Goal: Task Accomplishment & Management: Manage account settings

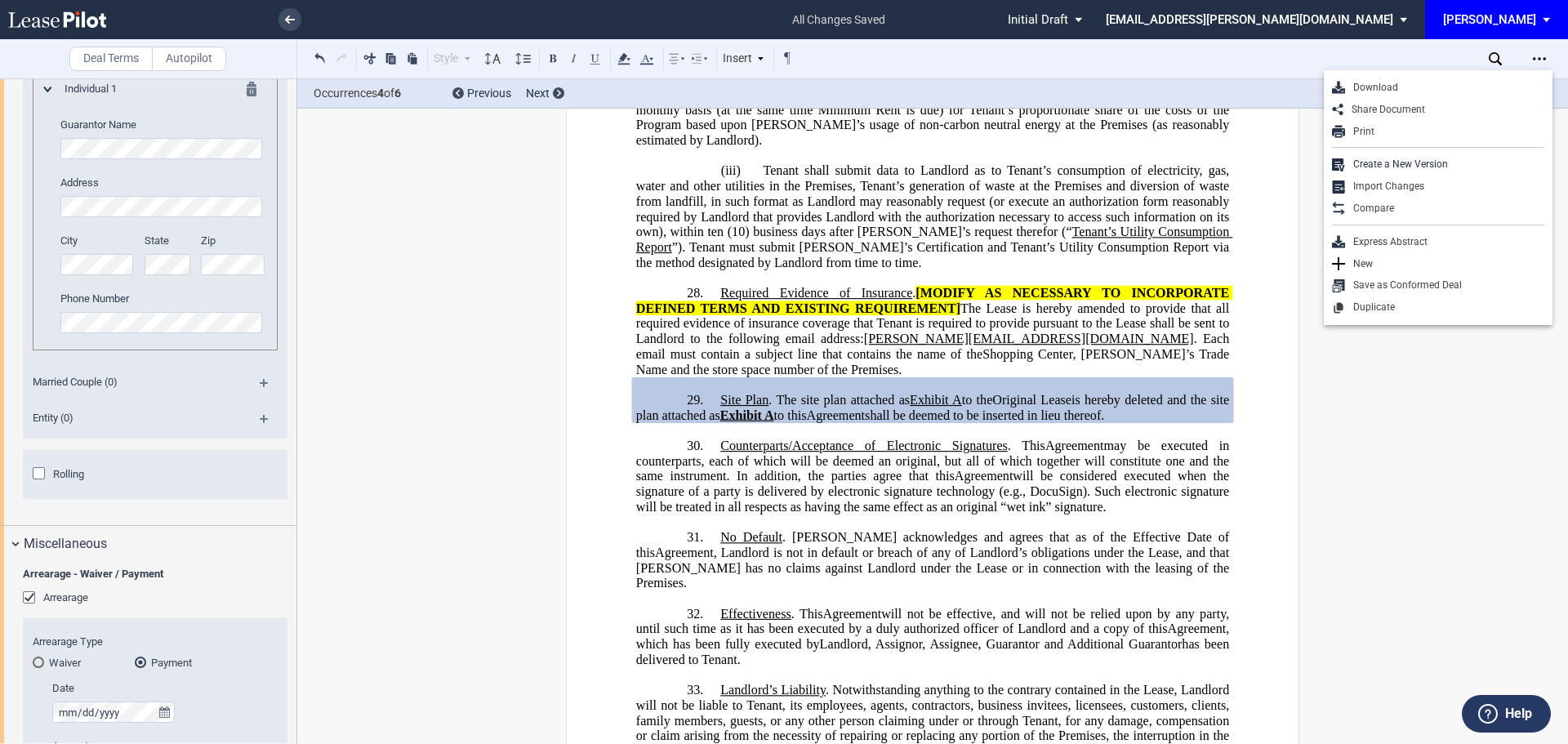
scroll to position [3302, 0]
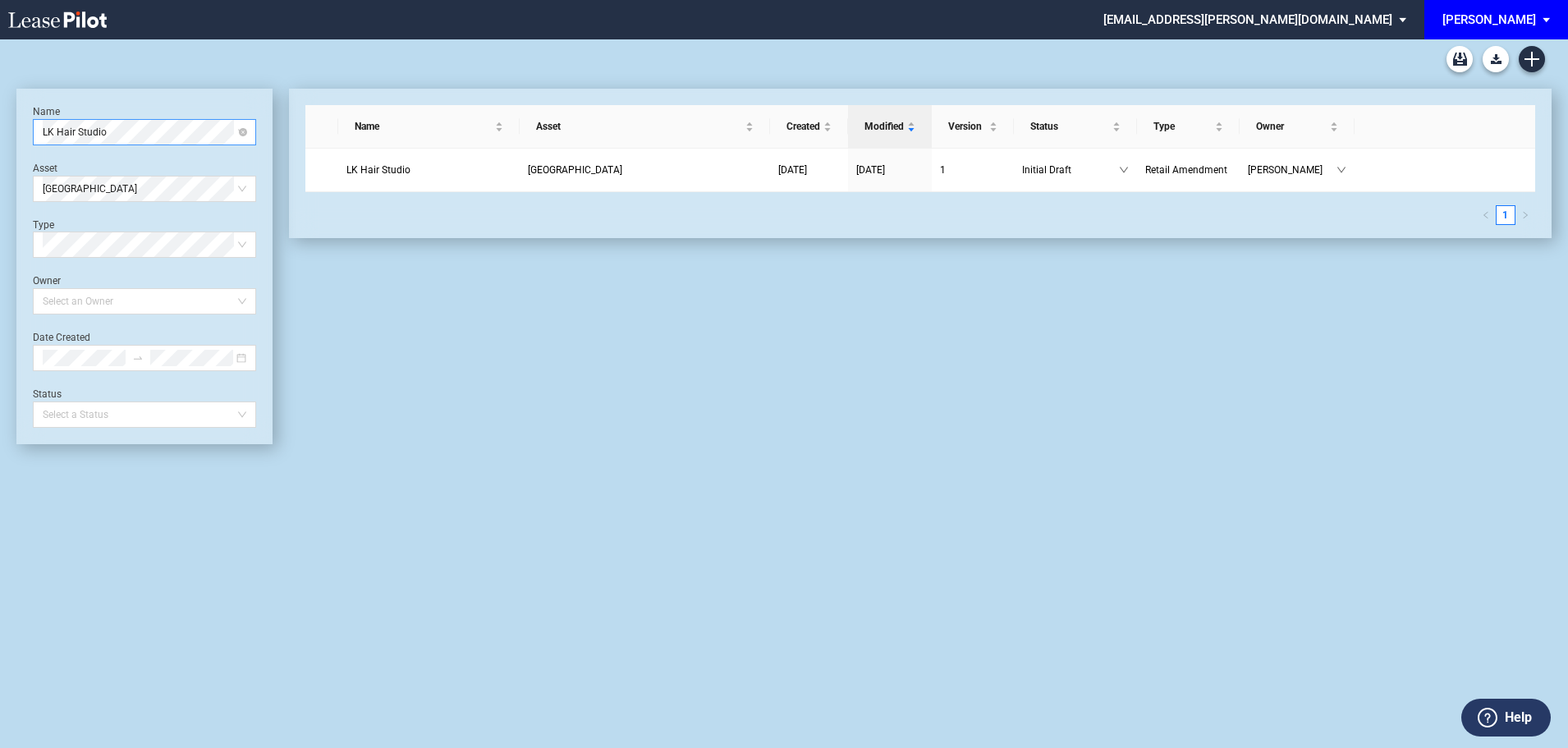
click at [135, 136] on span "LK Hair Studio" at bounding box center [144, 132] width 204 height 24
click at [188, 210] on div "Name LK Hair Studio Asset Toco Hills Shopping Center Type Select Type Owner Sel…" at bounding box center [144, 266] width 223 height 322
click at [203, 185] on span "Toco Hills Shopping Center" at bounding box center [144, 188] width 204 height 24
click at [82, 221] on div "Lulah Hills" at bounding box center [144, 222] width 197 height 17
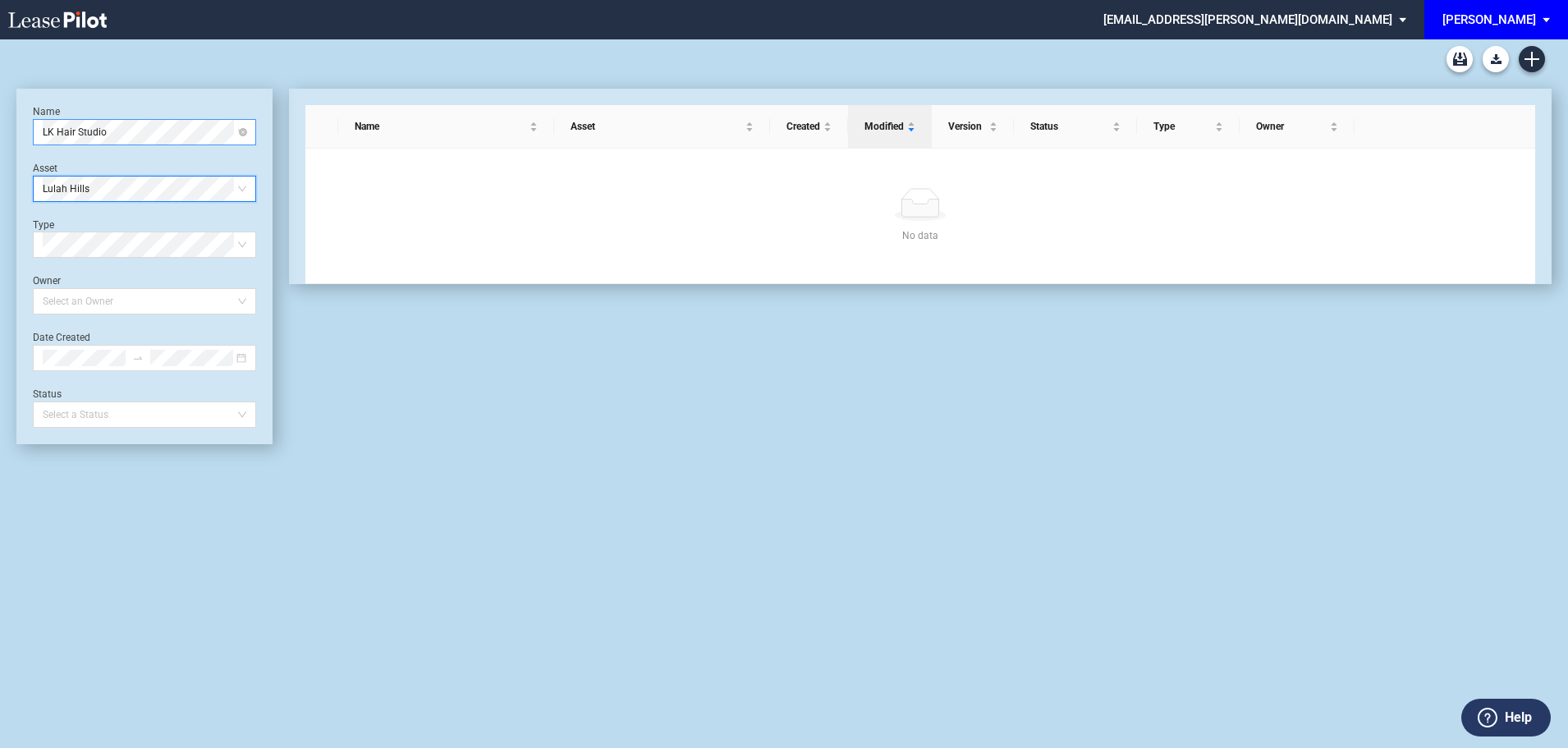
click at [113, 132] on span "LK Hair Studio" at bounding box center [144, 132] width 204 height 24
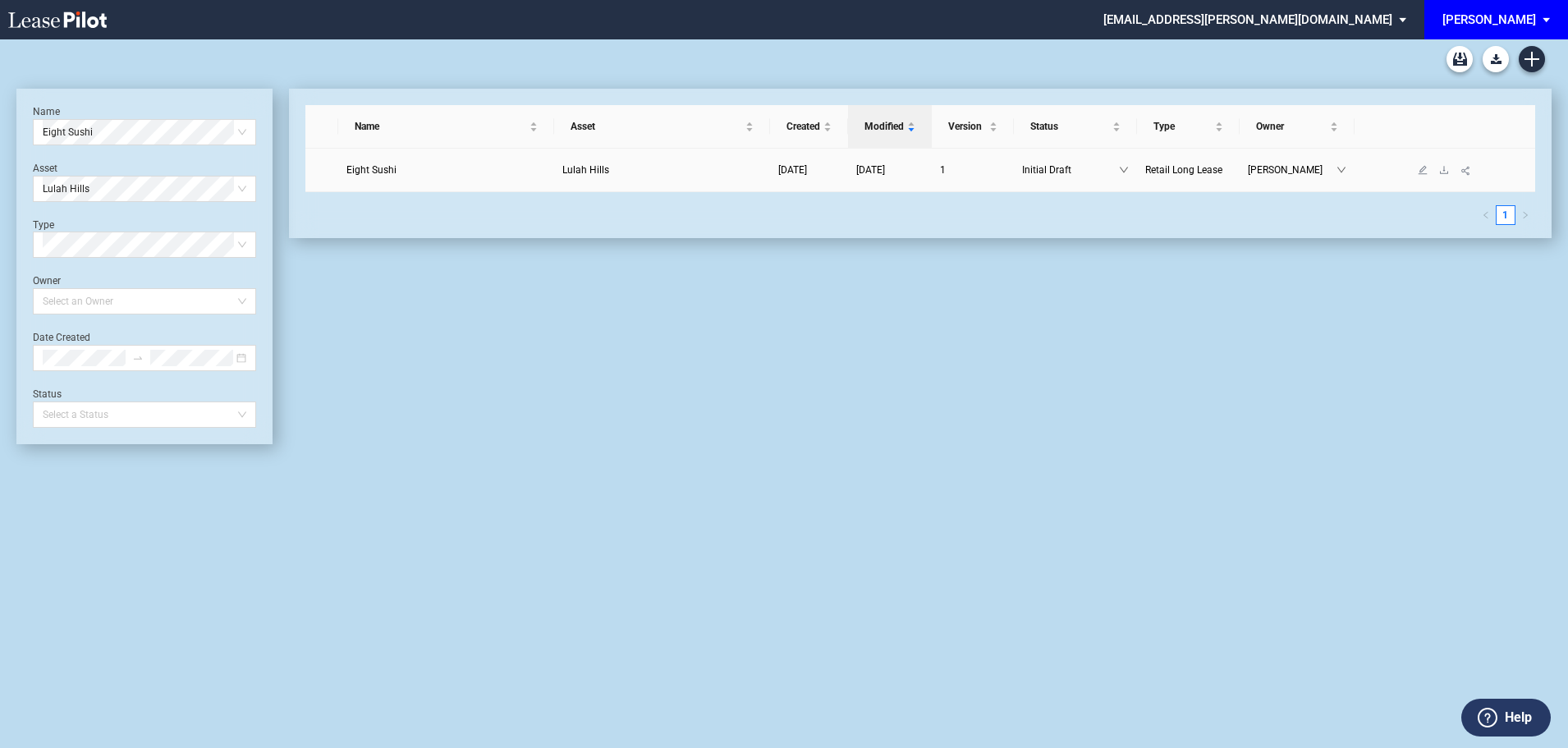
click at [373, 170] on span "Eight Sushi" at bounding box center [370, 170] width 50 height 11
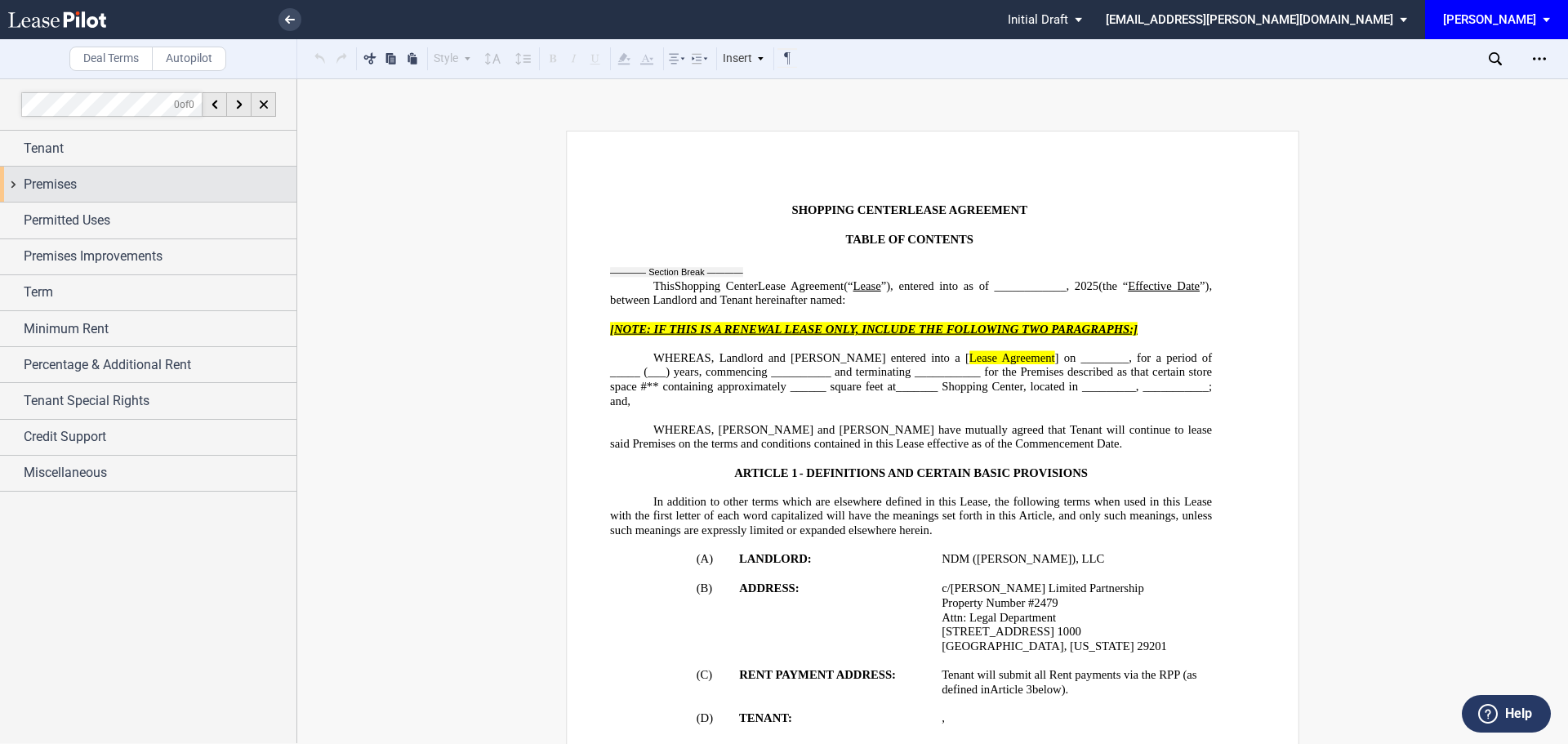
click at [48, 182] on span "Premises" at bounding box center [49, 184] width 53 height 20
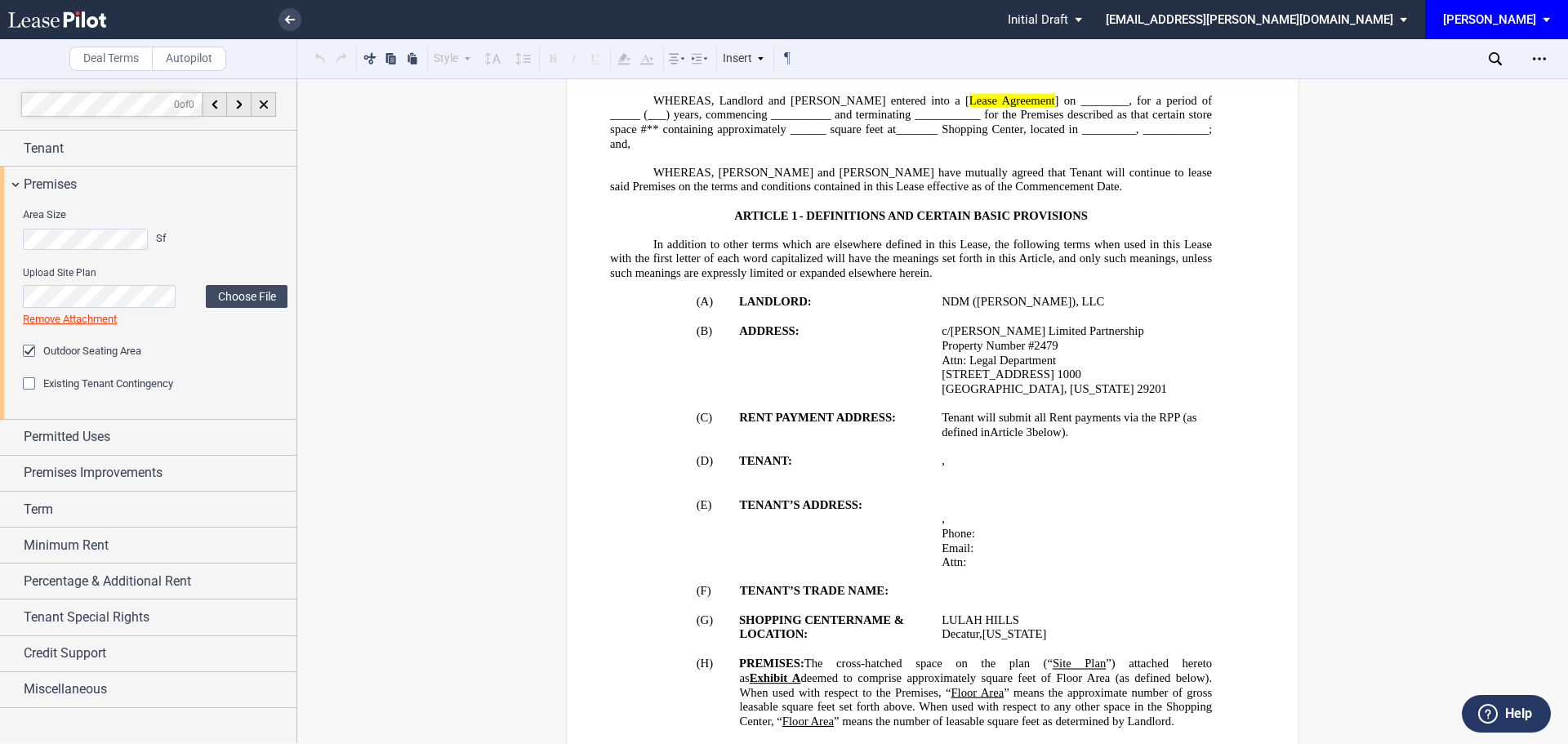
scroll to position [408, 0]
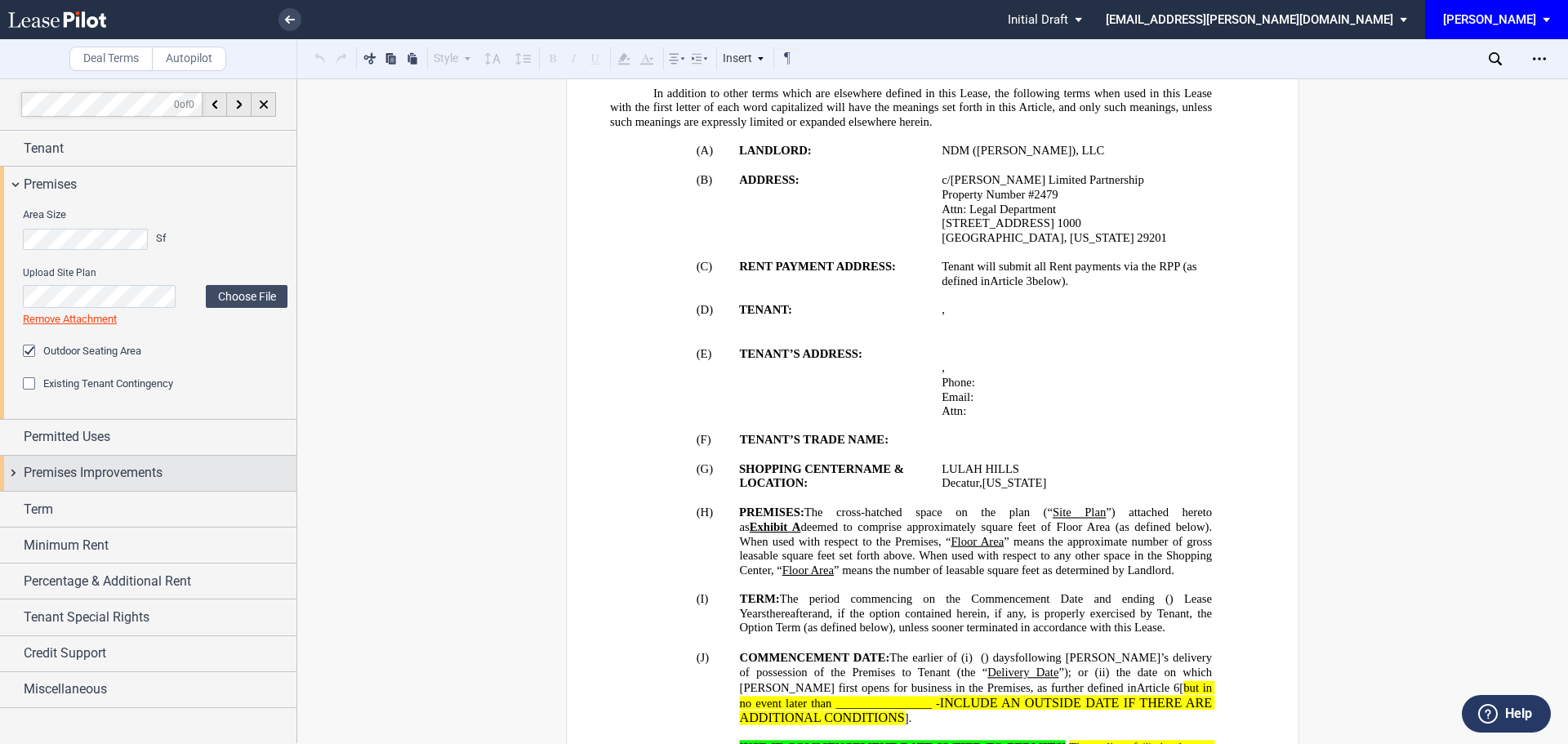
click at [98, 647] on span "Credit Support" at bounding box center [64, 653] width 82 height 20
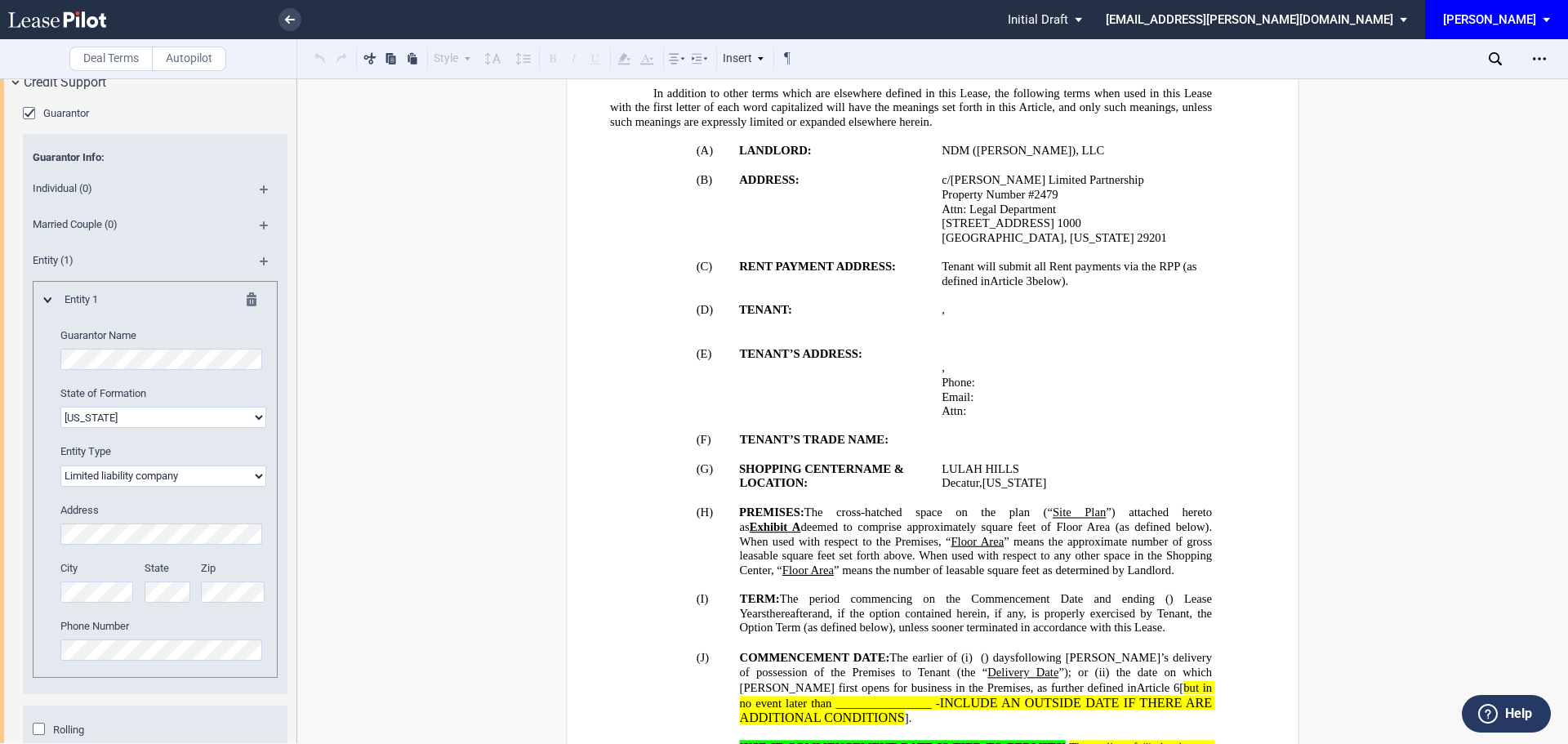
scroll to position [519, 0]
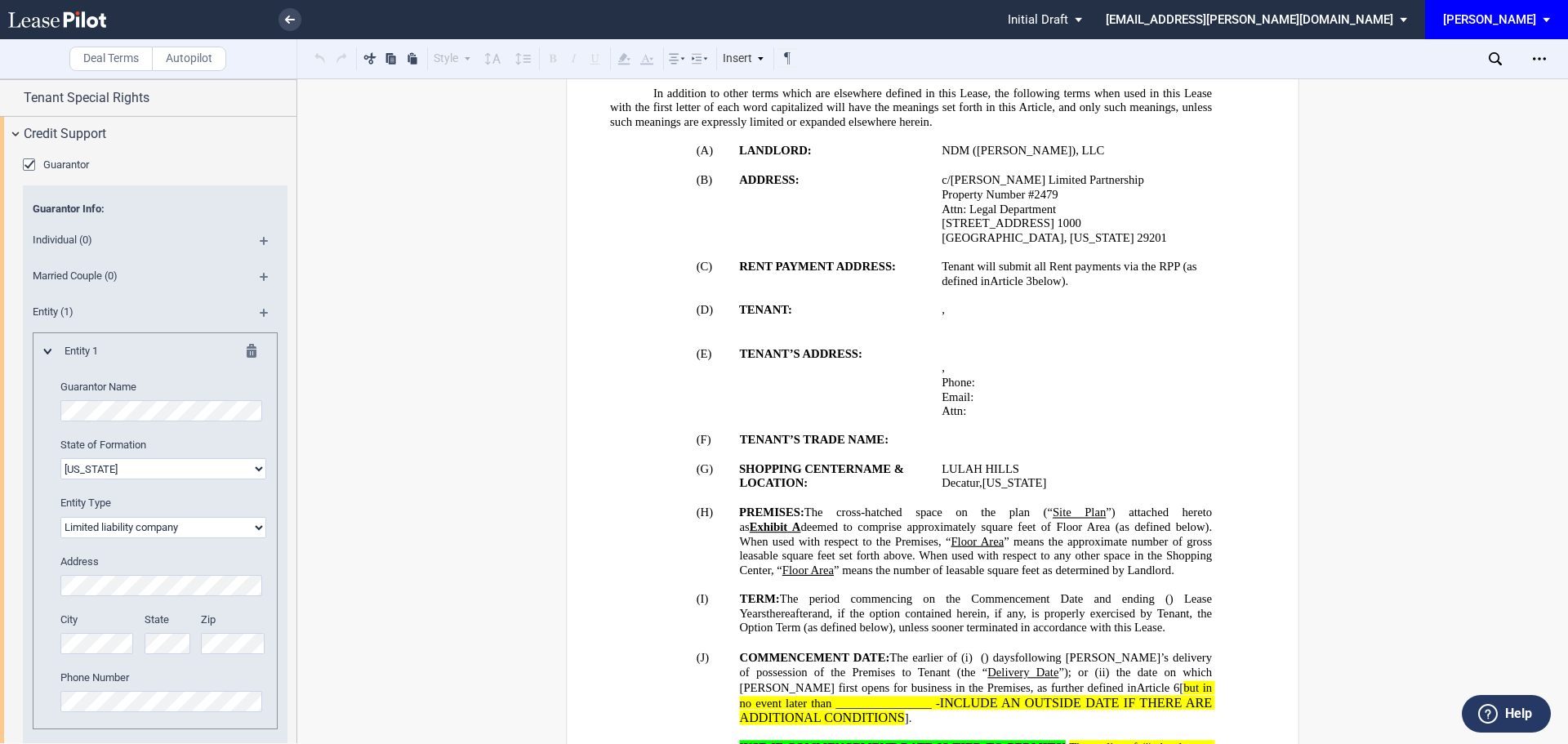
click at [260, 240] on md-icon at bounding box center [271, 246] width 22 height 20
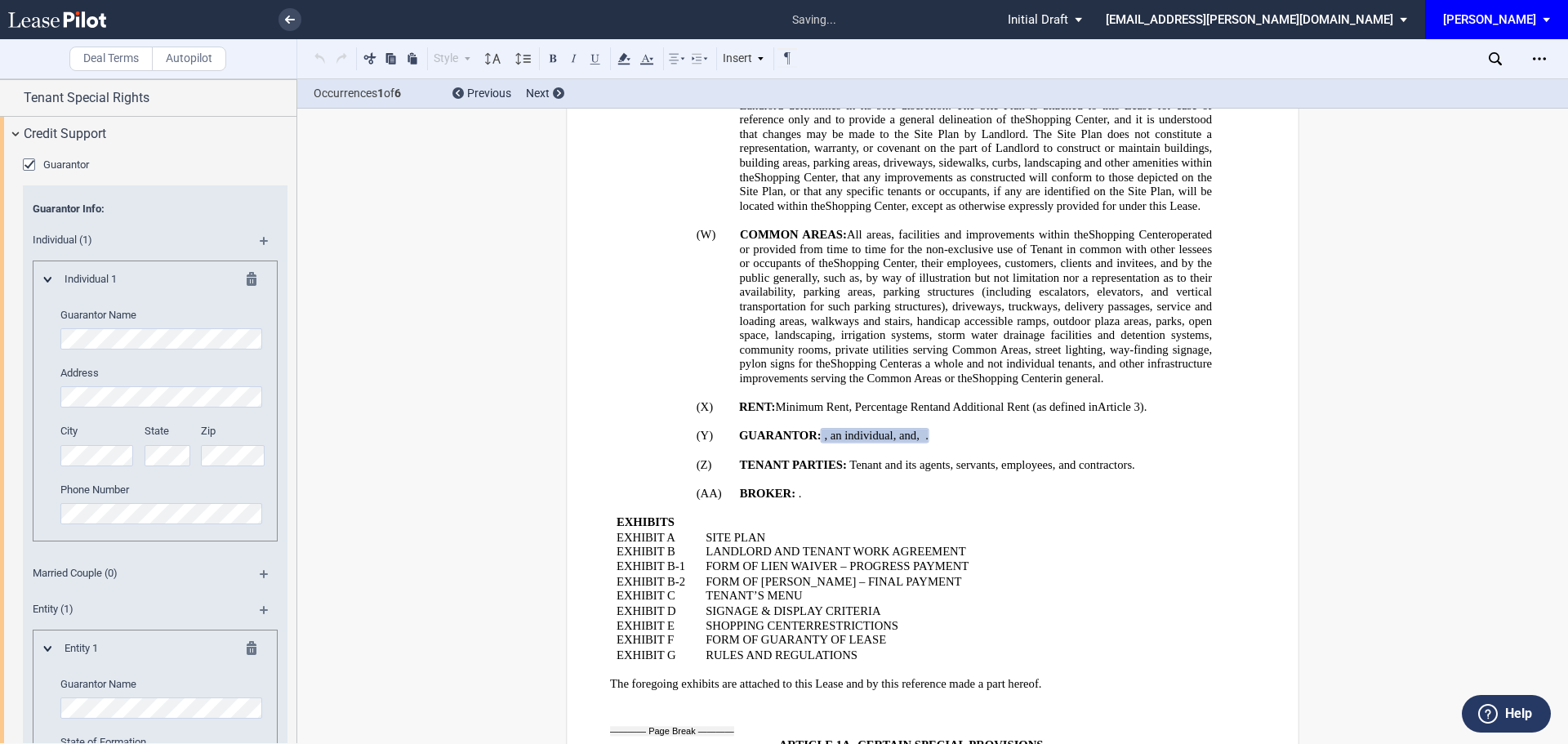
scroll to position [2832, 0]
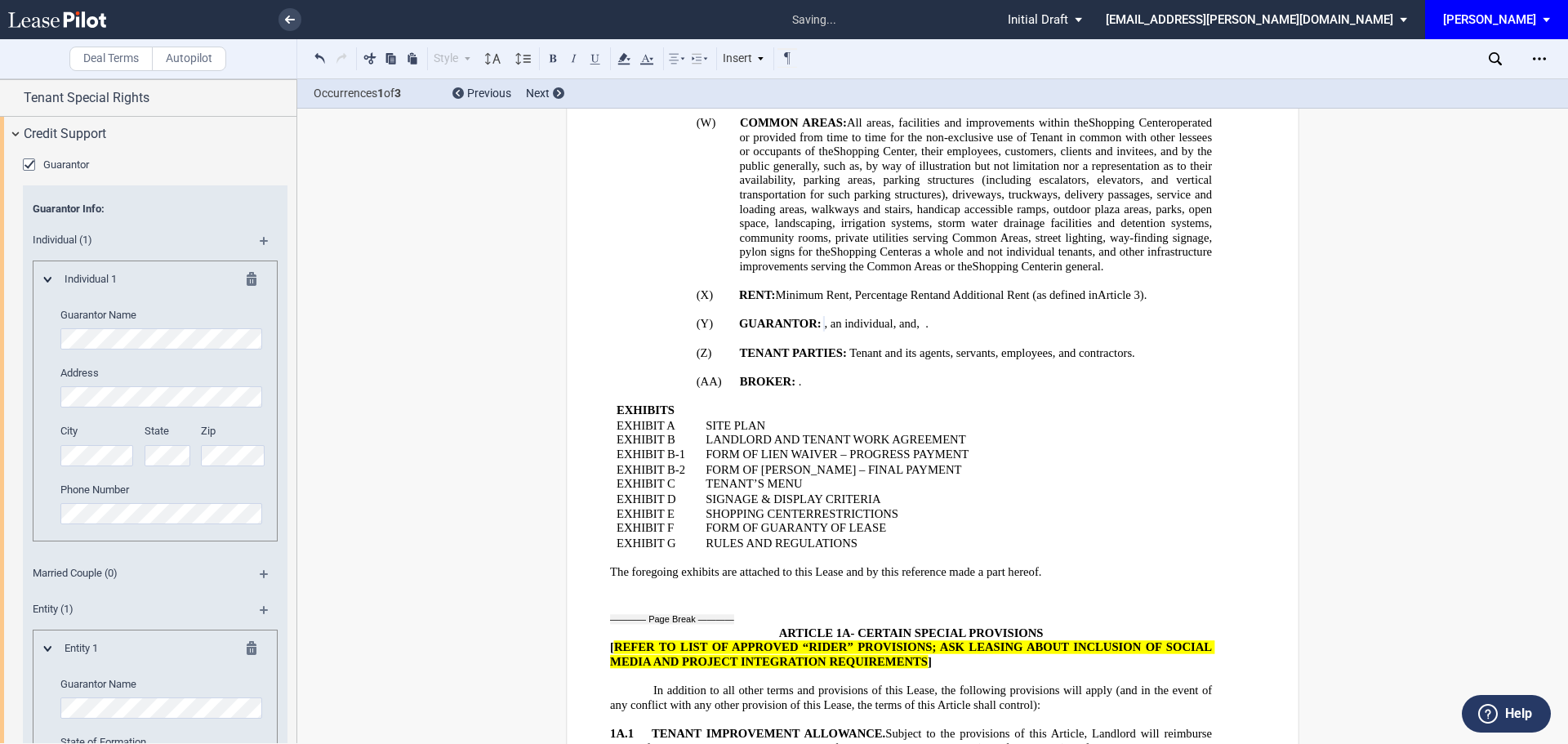
click at [246, 272] on md-icon at bounding box center [256, 282] width 20 height 20
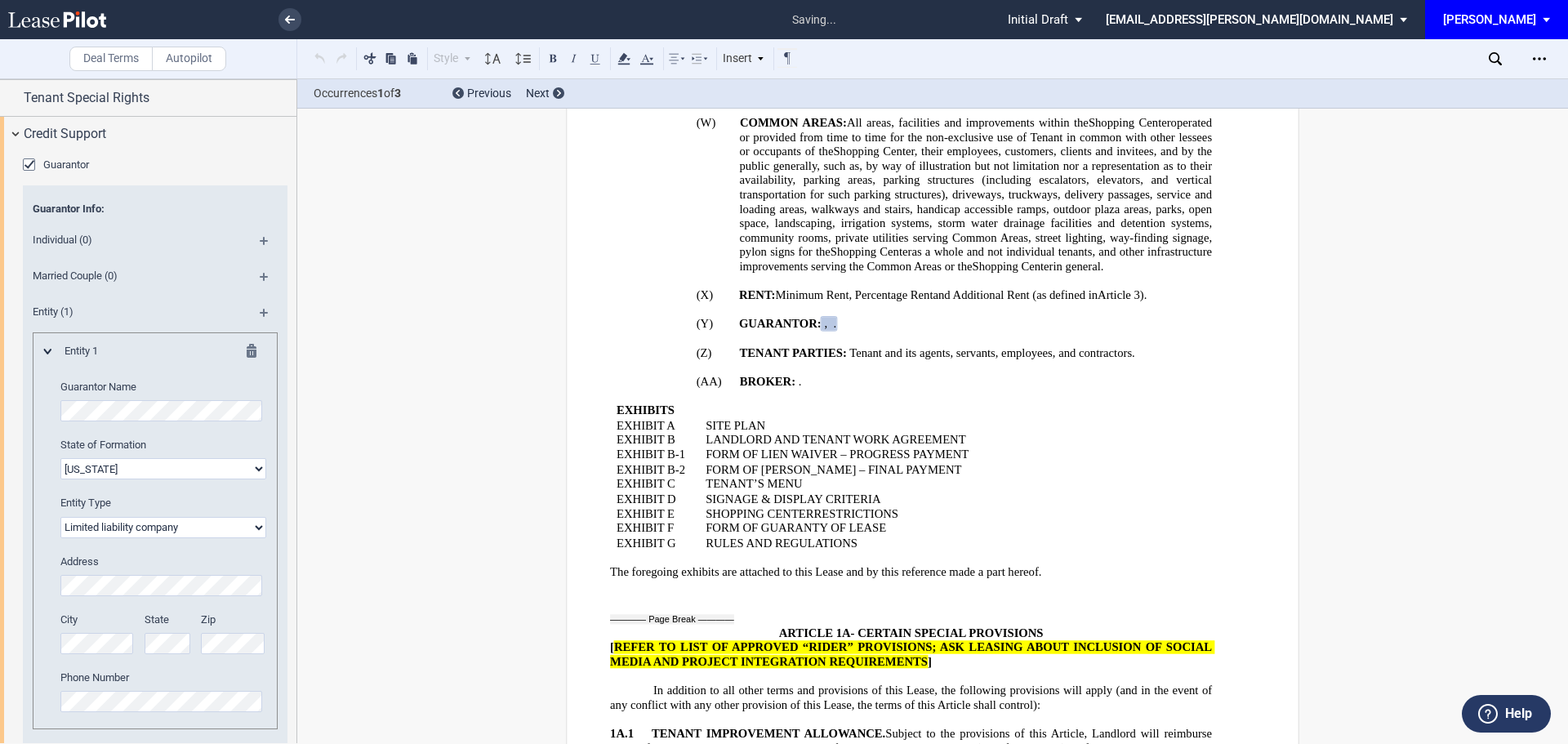
click at [264, 272] on md-icon at bounding box center [271, 282] width 22 height 20
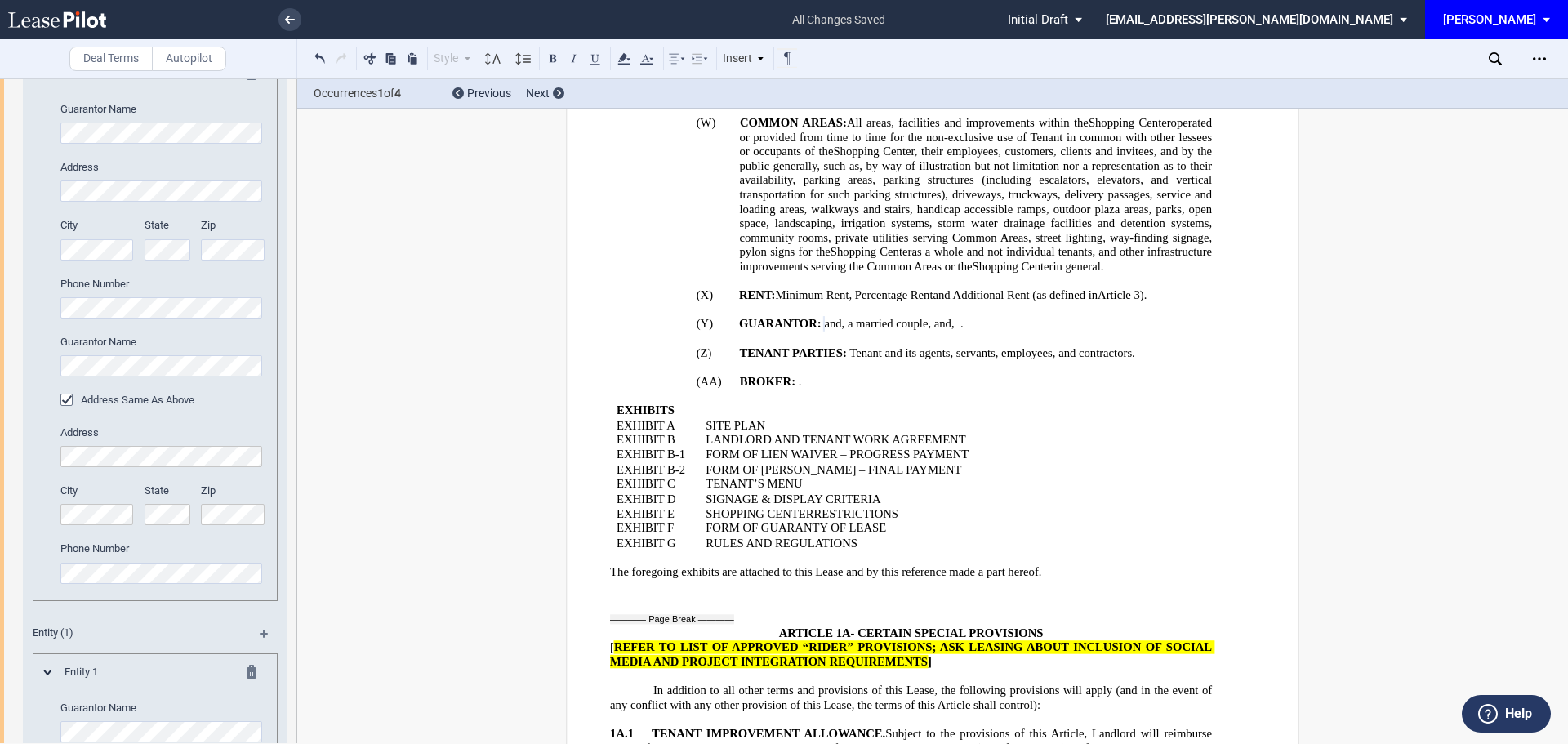
scroll to position [682, 0]
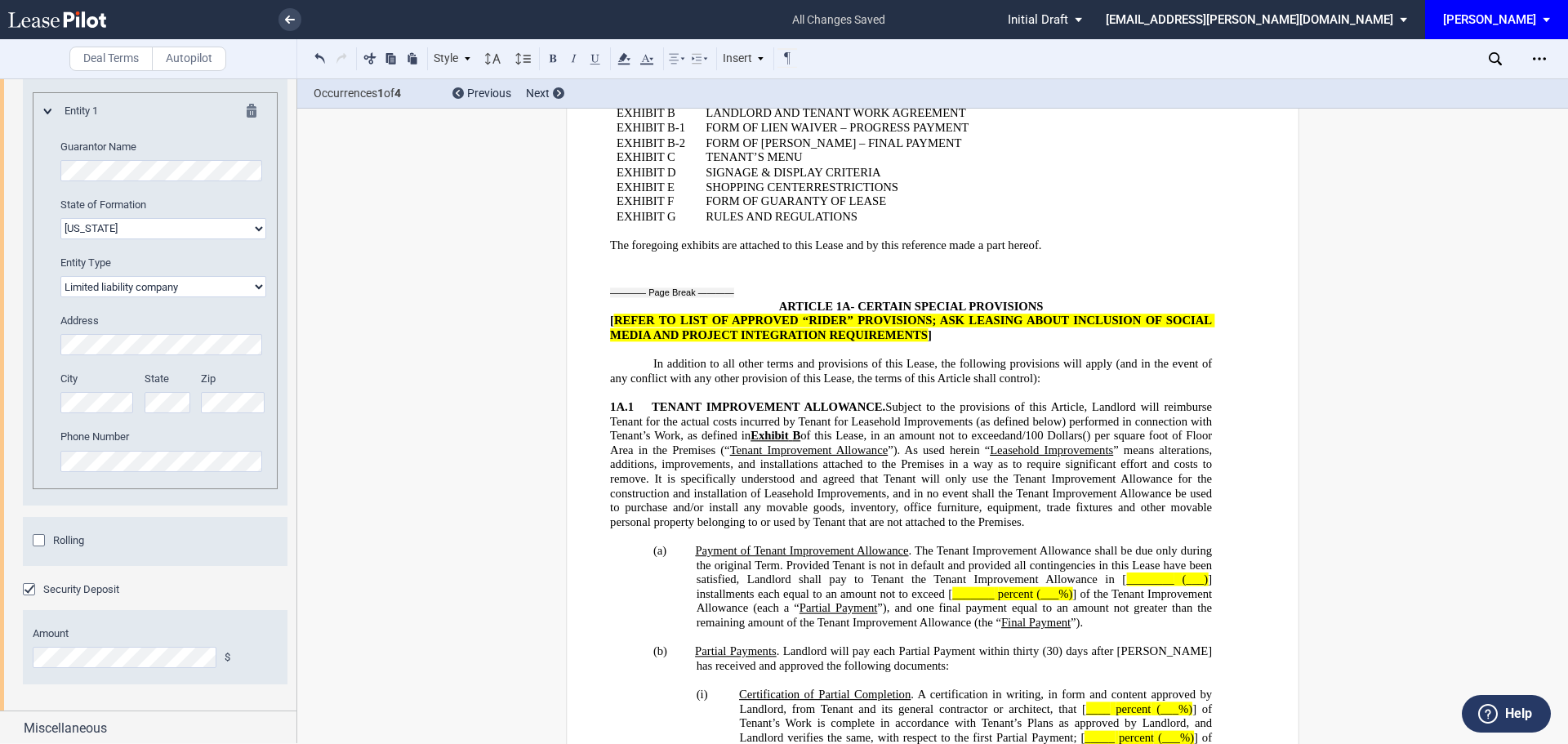
scroll to position [1326, 0]
click at [37, 540] on div "Rolling" at bounding box center [41, 538] width 17 height 17
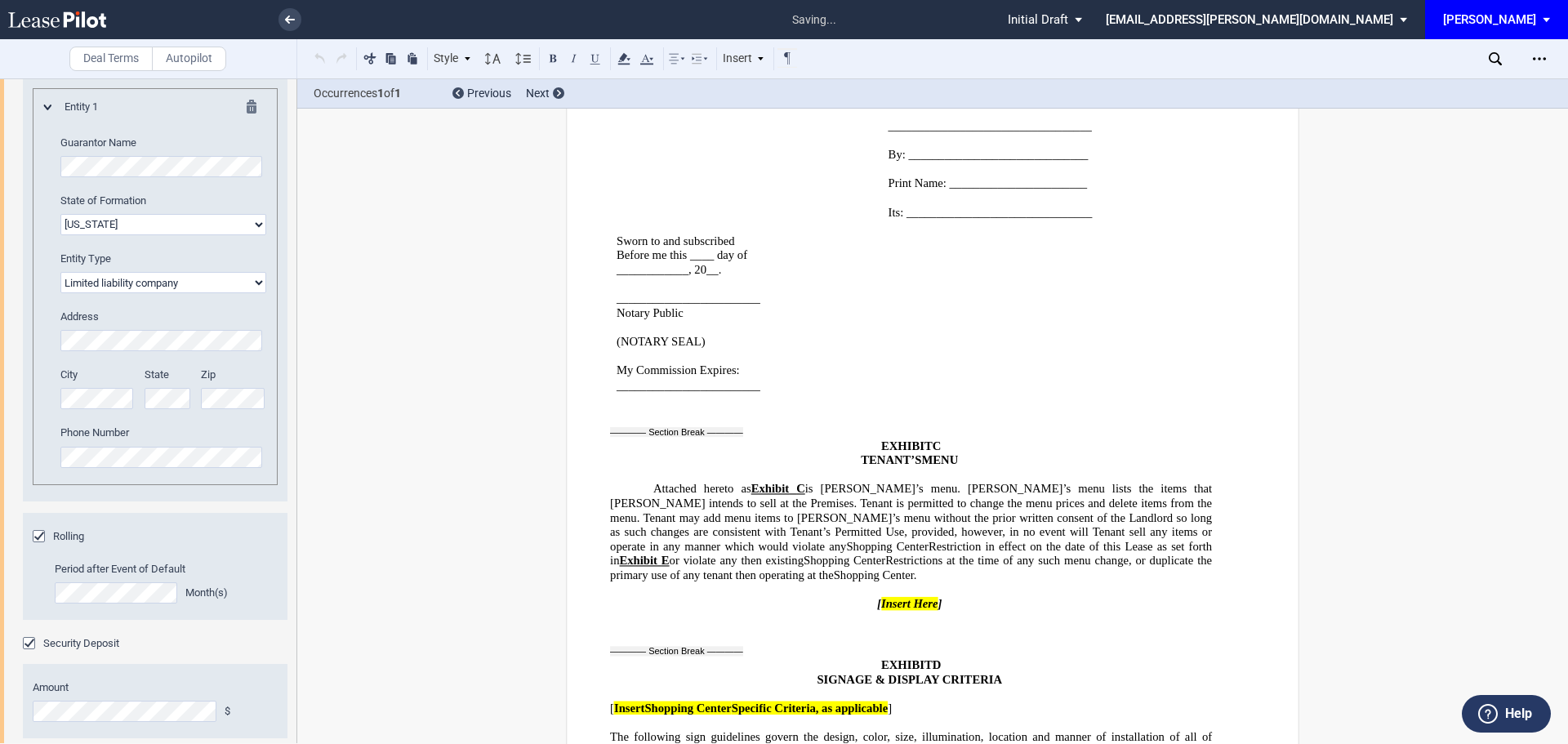
scroll to position [40936, 0]
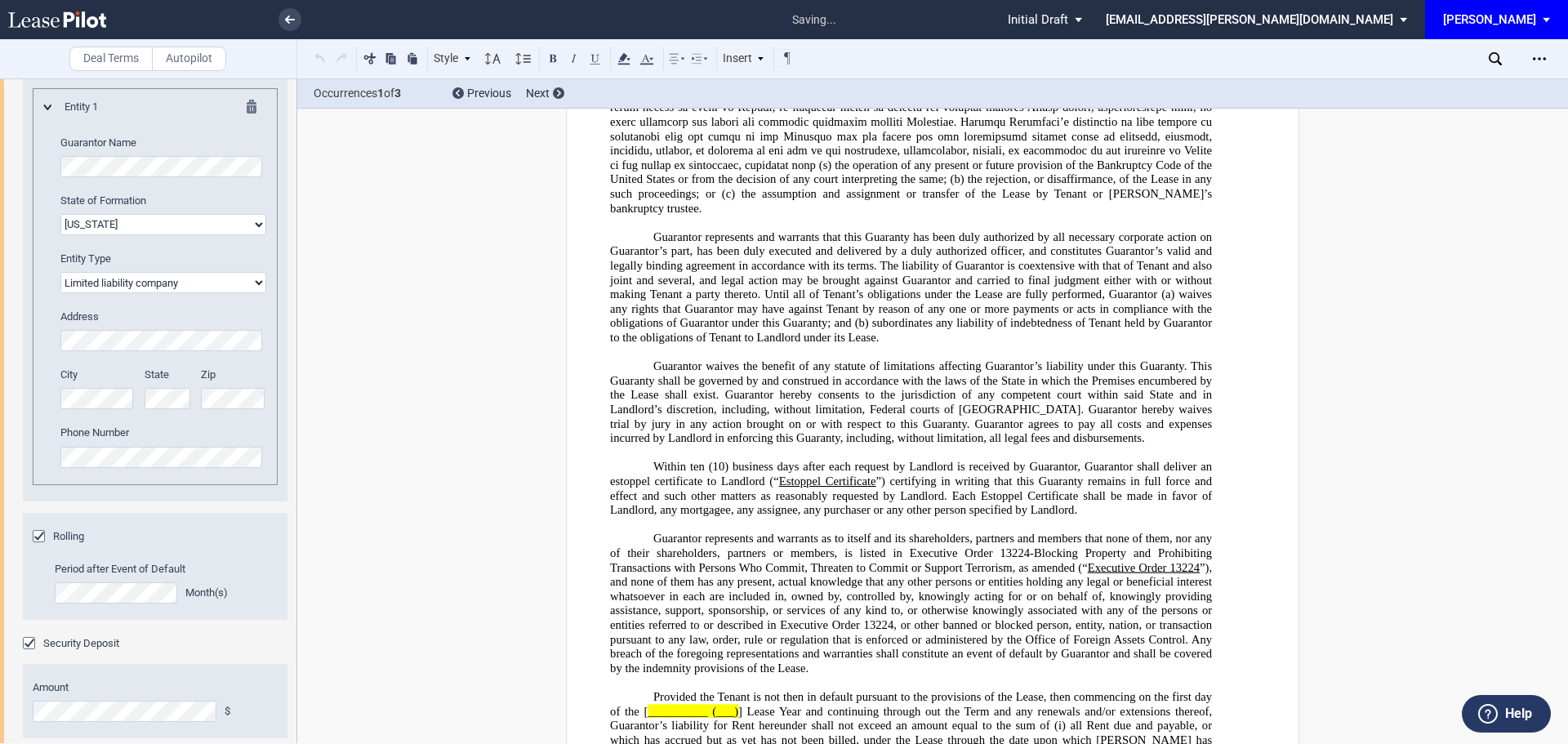
click at [730, 718] on span "all Rent due and payable, or which has accrued but as yet has not been billed, …" at bounding box center [912, 739] width 605 height 43
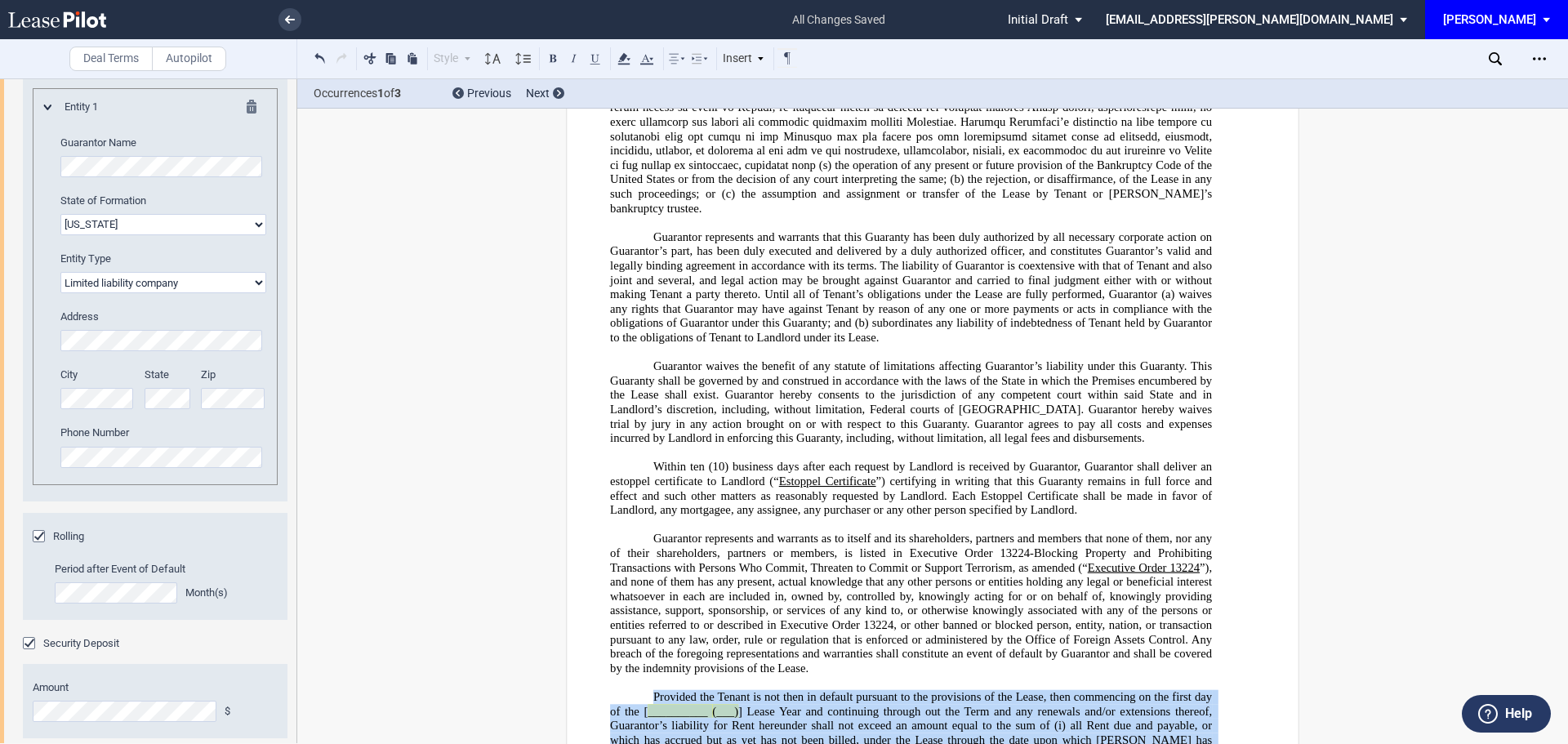
drag, startPoint x: 771, startPoint y: 327, endPoint x: 1111, endPoint y: 406, distance: 349.1
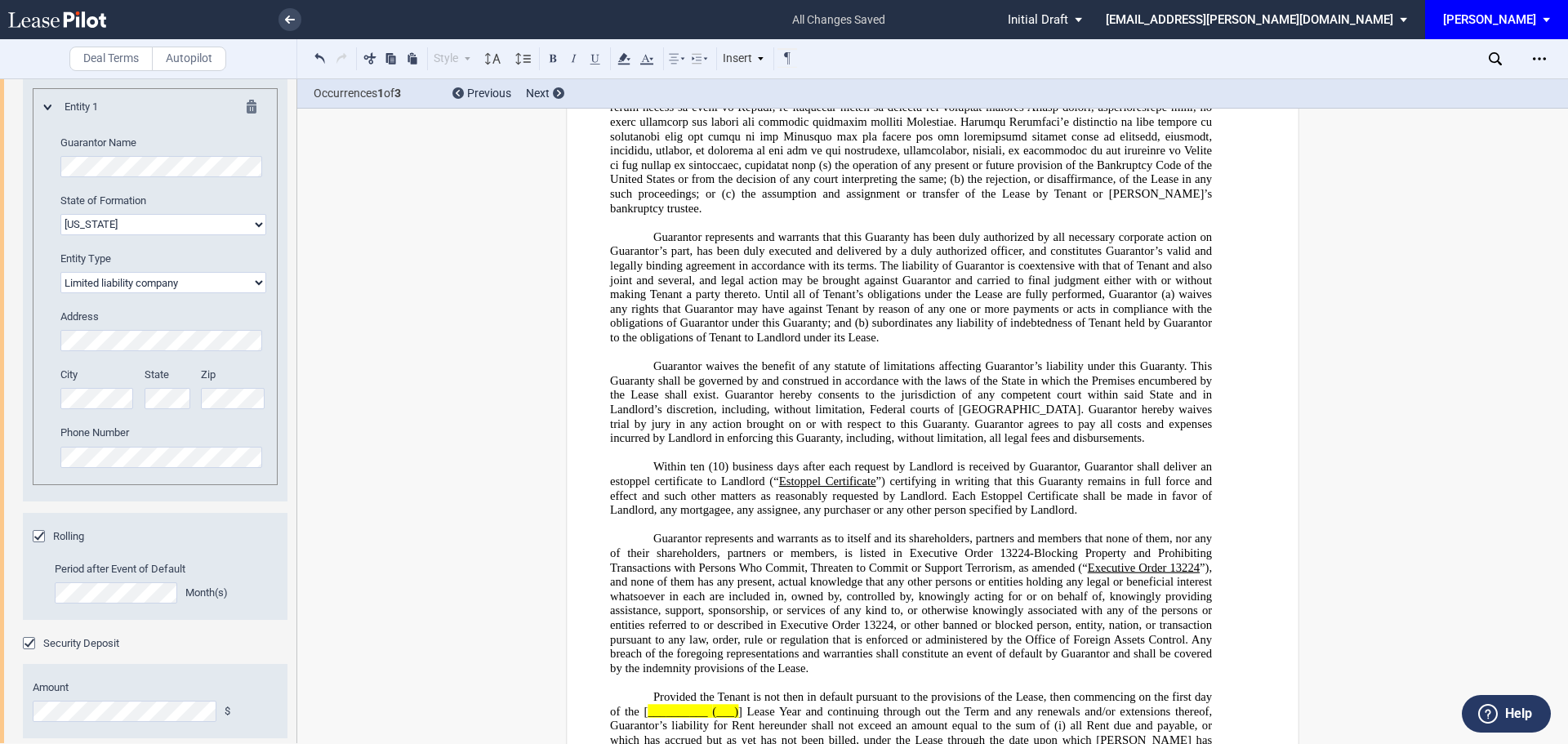
drag, startPoint x: 1109, startPoint y: 383, endPoint x: 995, endPoint y: 442, distance: 128.4
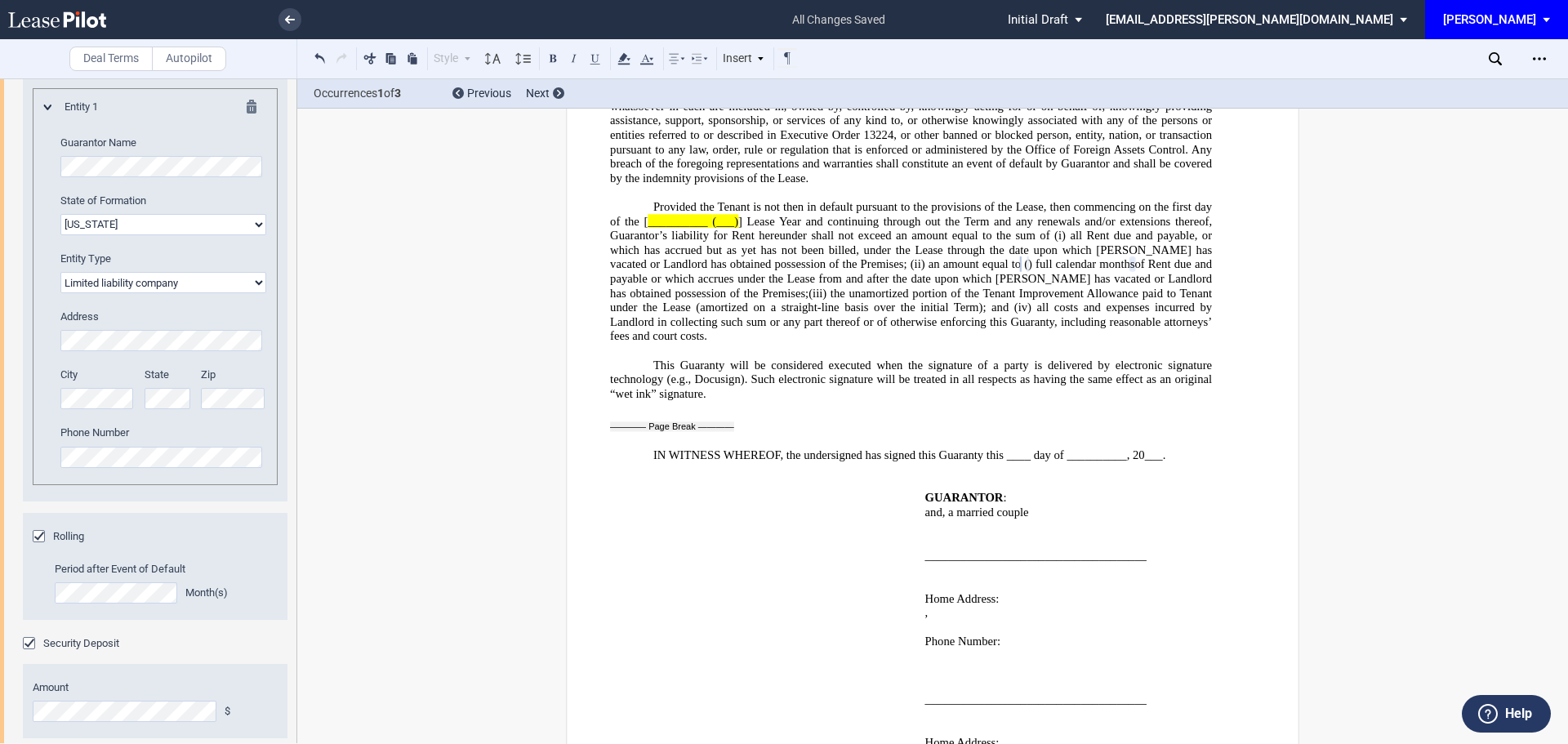
click at [1446, 415] on div "Deal Terms Autopilot Style Normal 8pt 9pt 10pt 10.5pt 11pt 12pt 14pt 16pt Norma…" at bounding box center [784, 410] width 1568 height 665
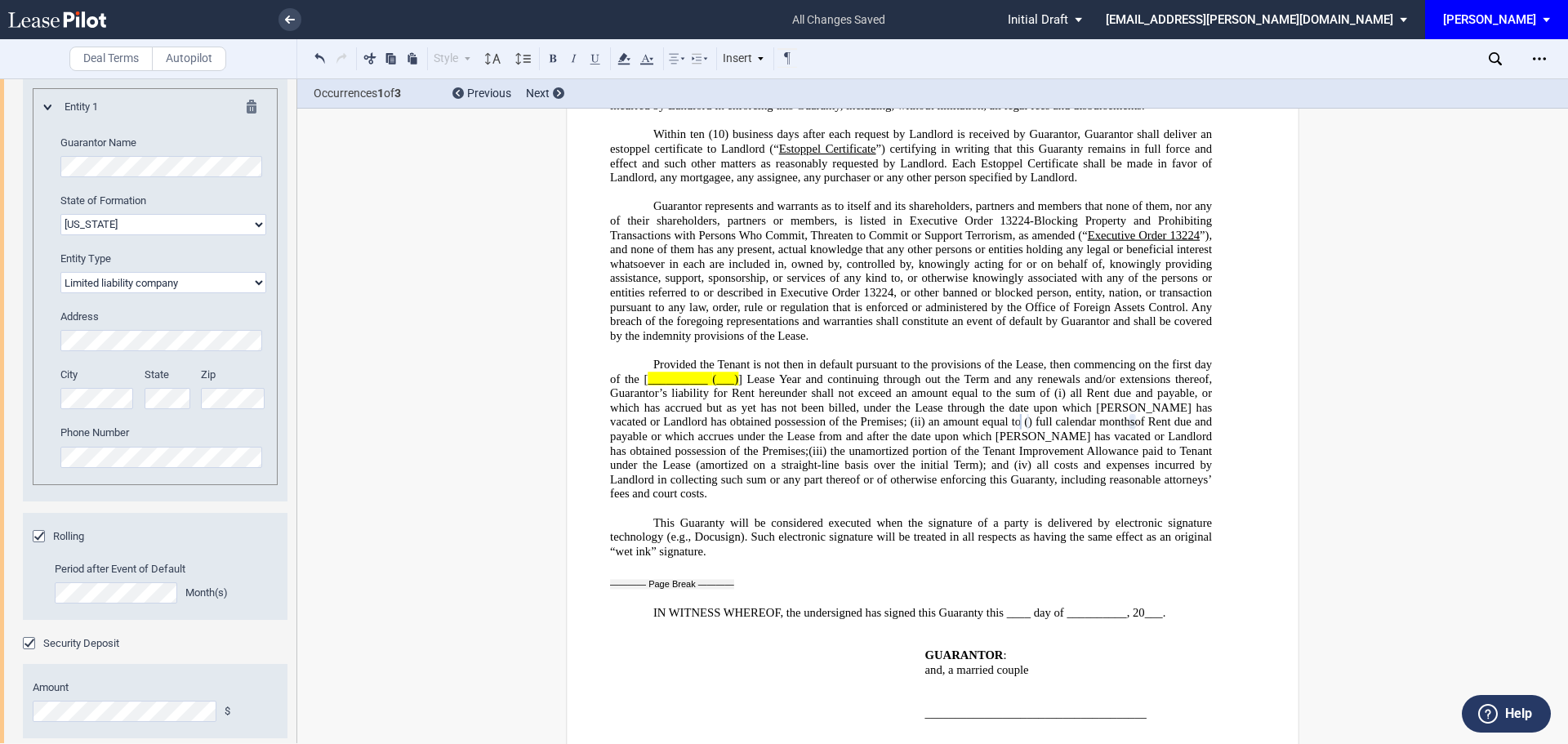
scroll to position [41262, 0]
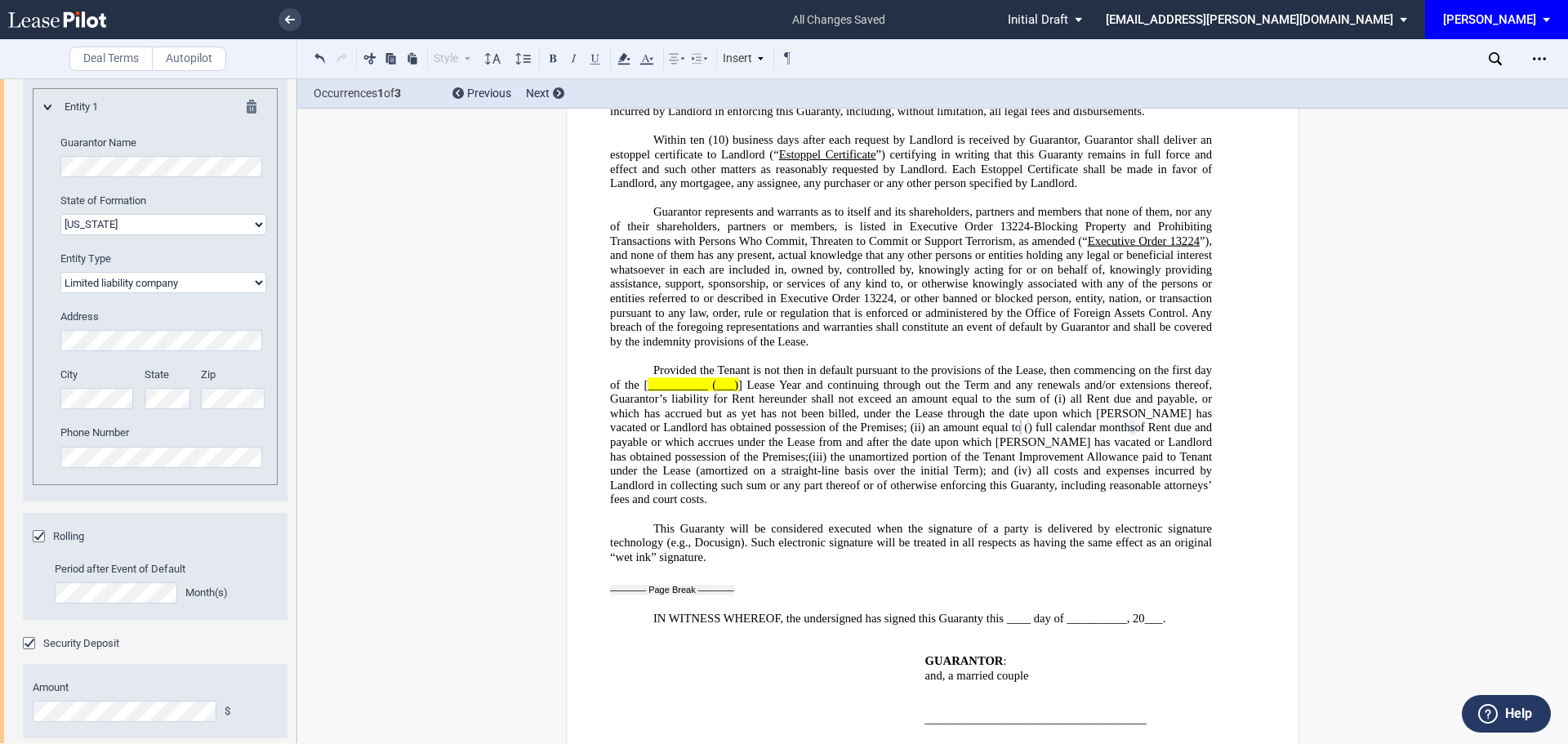
drag, startPoint x: 826, startPoint y: 404, endPoint x: 835, endPoint y: 368, distance: 37.1
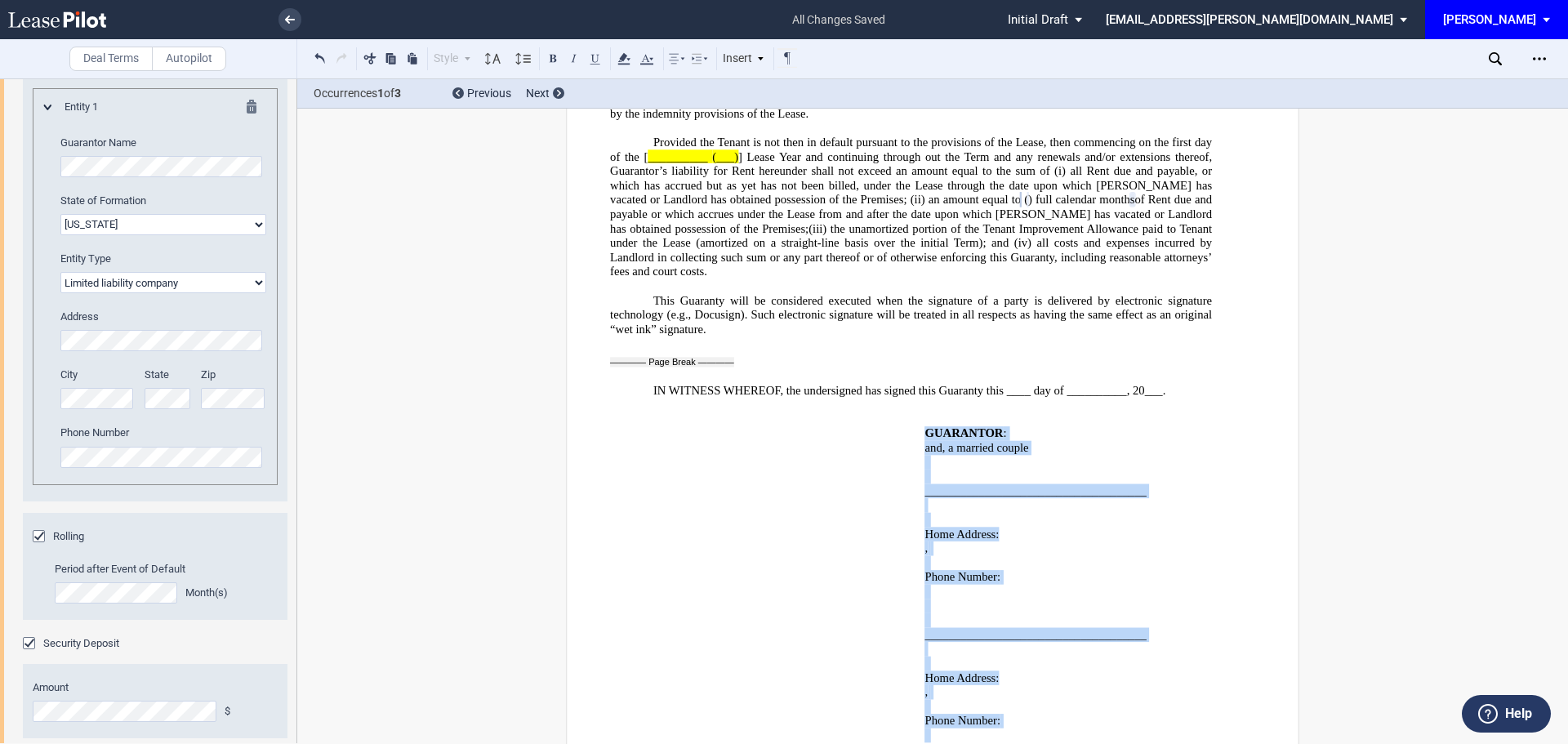
scroll to position [41671, 0]
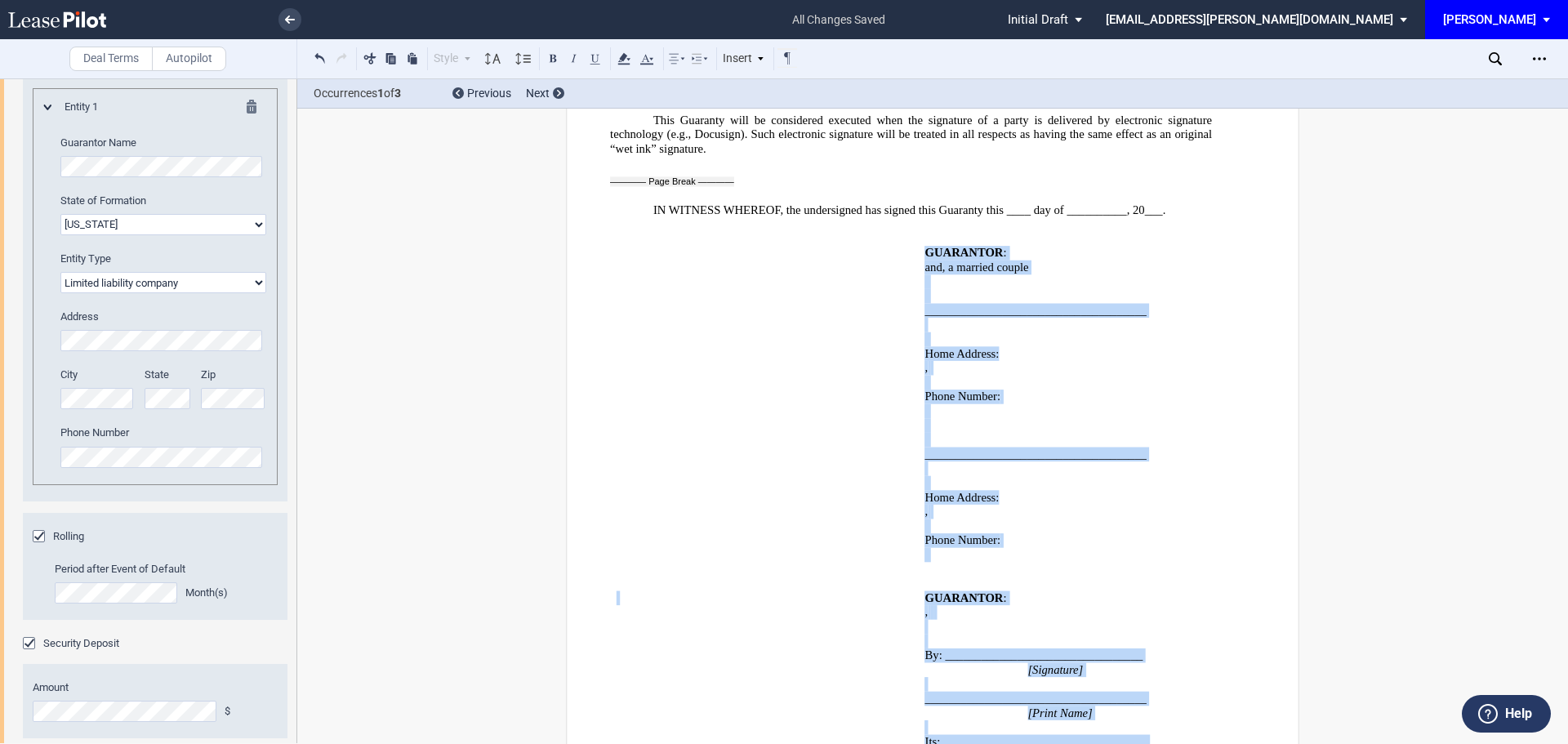
drag, startPoint x: 921, startPoint y: 272, endPoint x: 943, endPoint y: 322, distance: 54.6
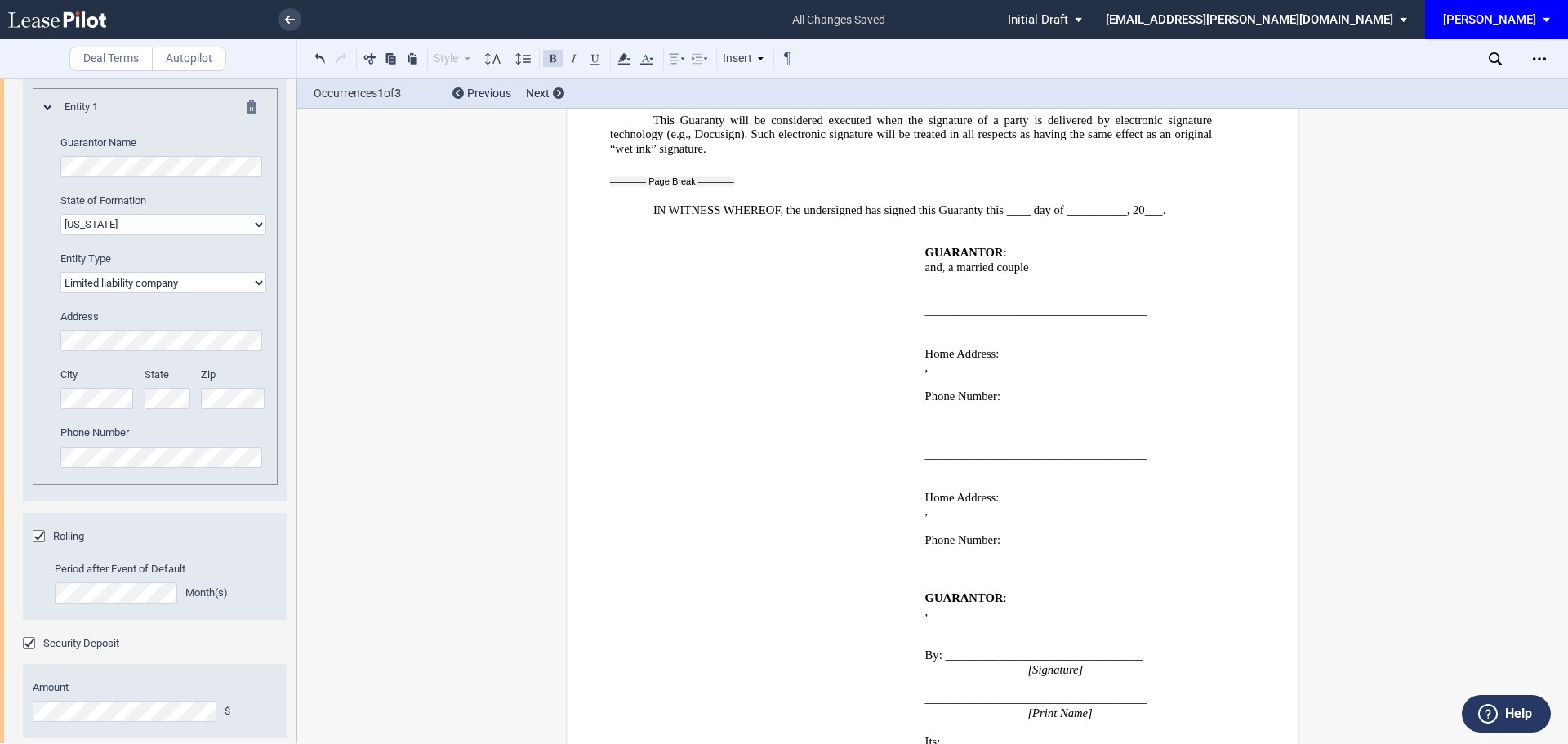
drag, startPoint x: 979, startPoint y: 231, endPoint x: 1380, endPoint y: 247, distance: 401.3
click at [1380, 248] on div "Deal Terms Autopilot Style Normal 8pt 9pt 10pt 10.5pt 11pt 12pt 14pt 16pt Norma…" at bounding box center [784, 410] width 1568 height 665
click at [1530, 55] on div "Open Lease options menu" at bounding box center [1539, 59] width 26 height 26
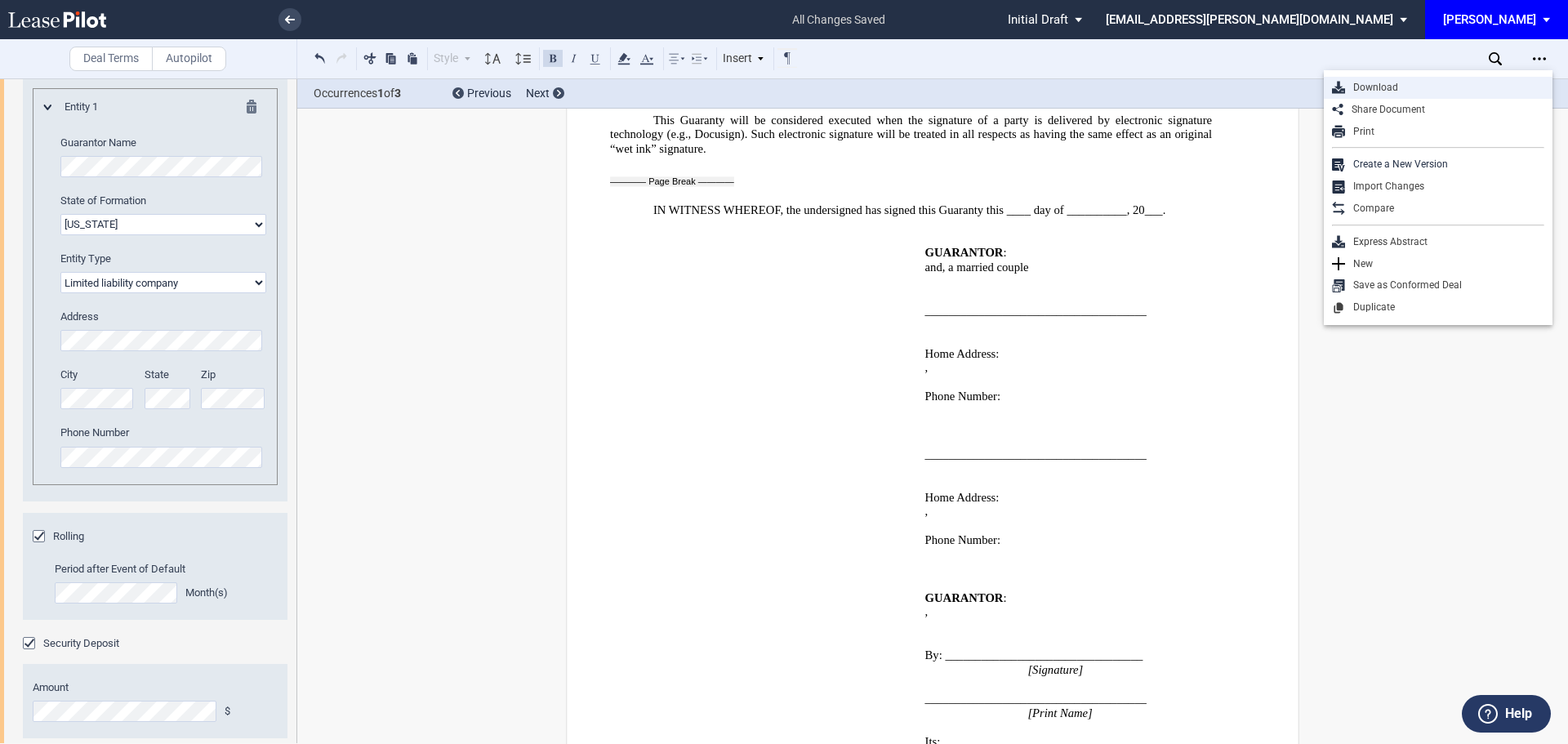
click at [1368, 88] on div "Download" at bounding box center [1445, 88] width 200 height 14
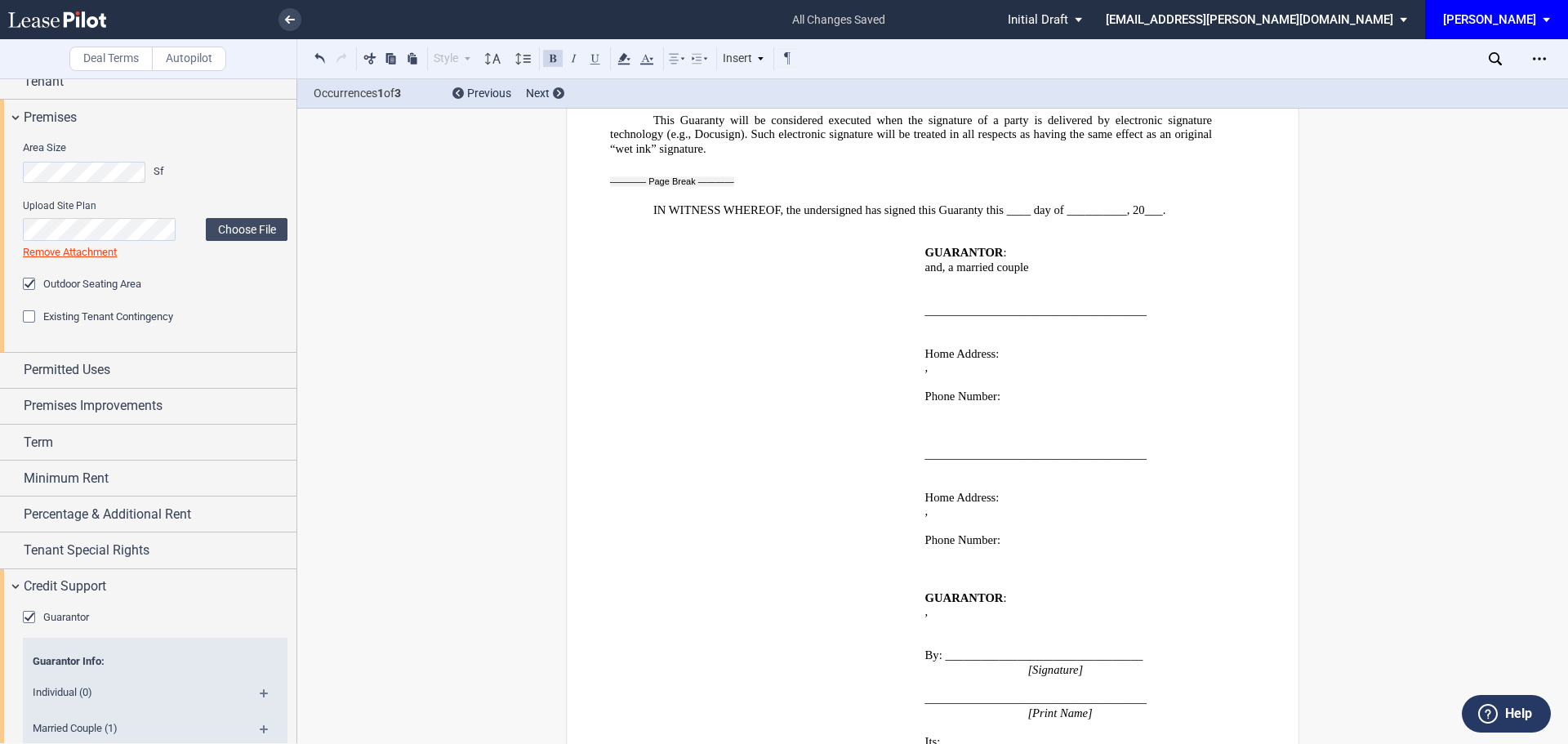
scroll to position [0, 0]
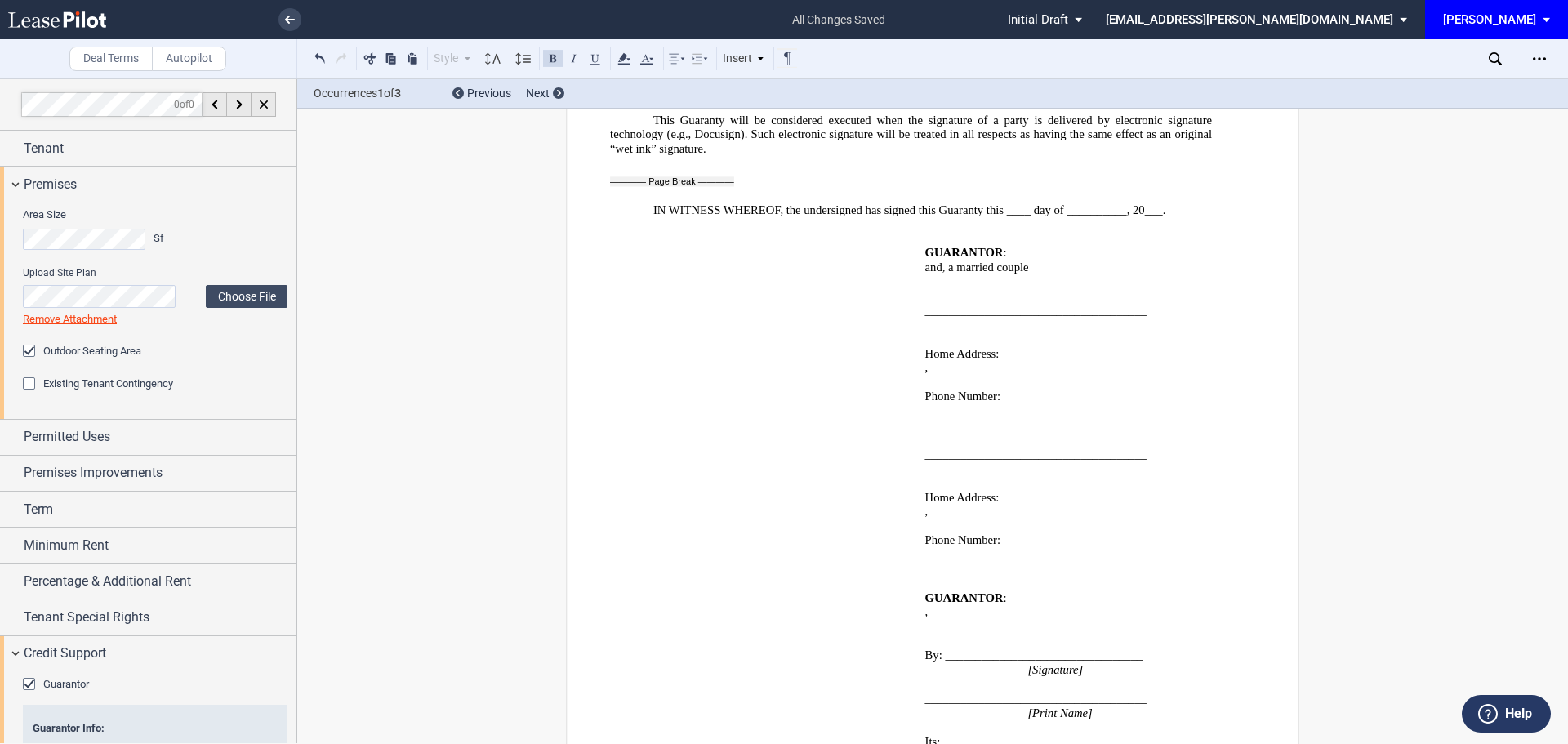
click at [0, 219] on html ".bocls-1{fill:#26354a;fill-rule:evenodd} Loading... × all changes saved Pending…" at bounding box center [784, 372] width 1568 height 744
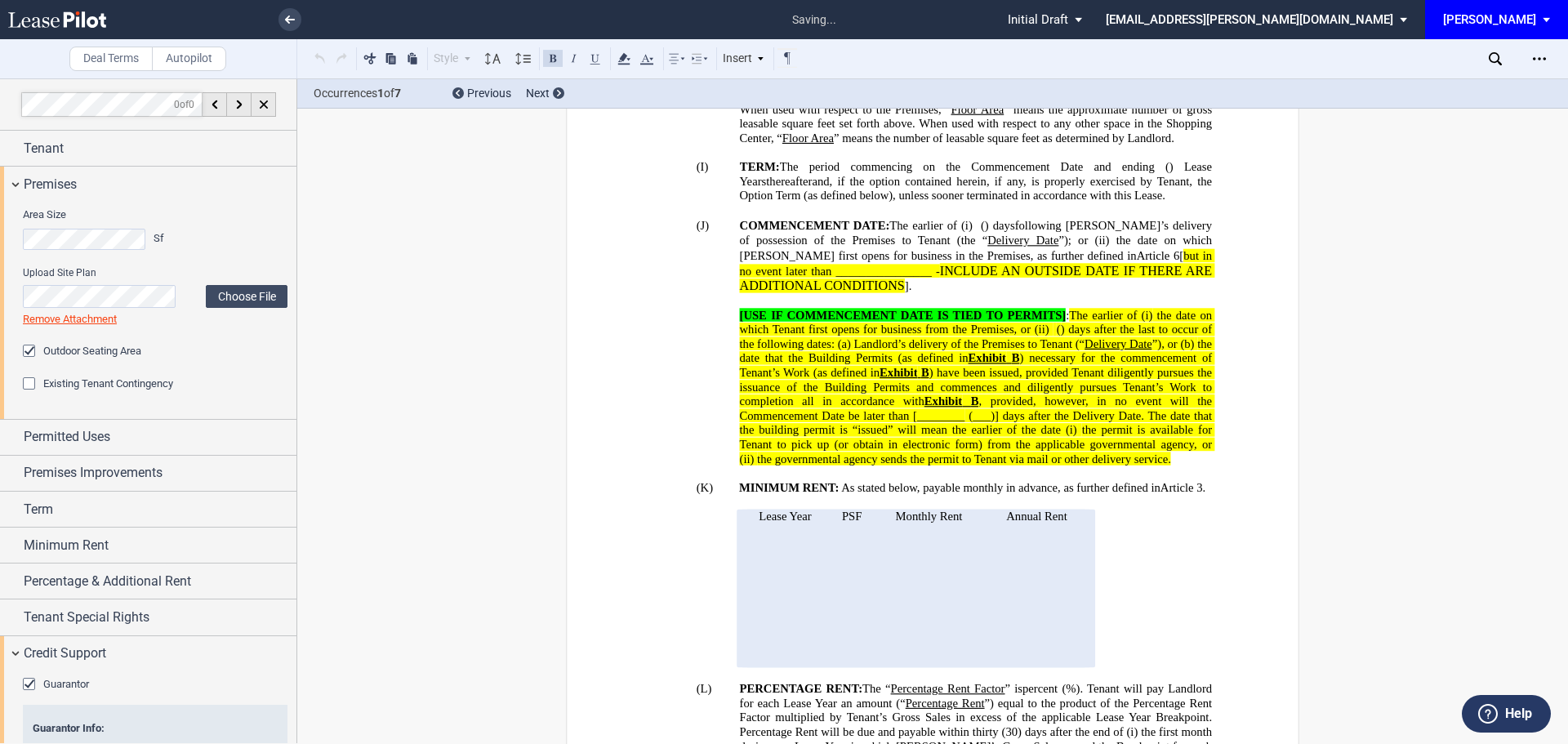
scroll to position [560, 0]
